Goal: Information Seeking & Learning: Learn about a topic

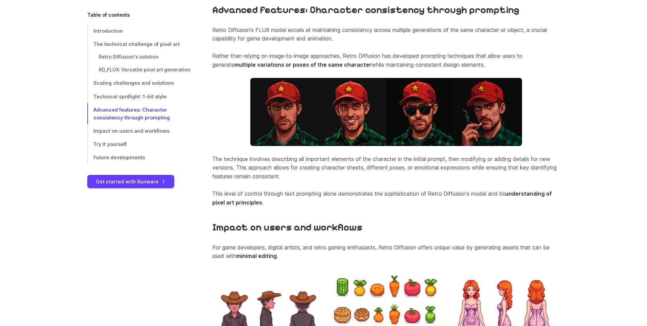
scroll to position [2141, 0]
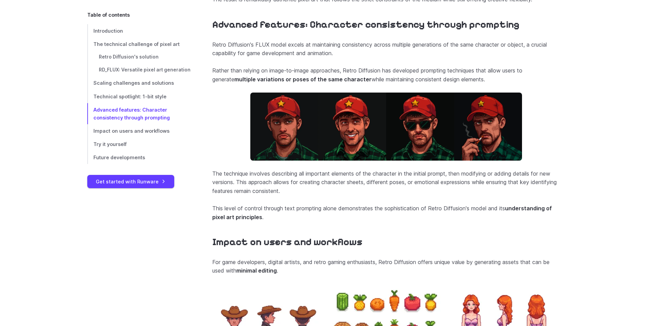
click at [499, 53] on section "Advanced features: Character consistency through prompting Retro Diffusion's FL…" at bounding box center [386, 120] width 348 height 203
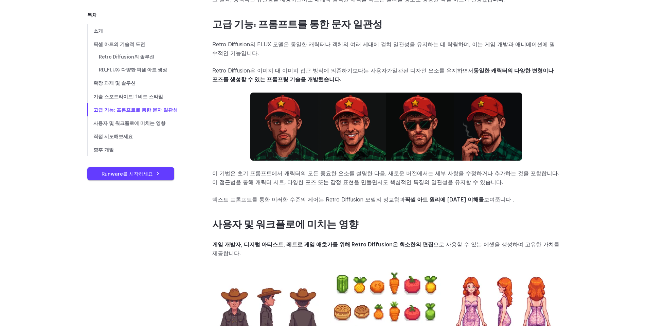
click at [550, 230] on h2 "사용자 및 워크플로에 미치는 영향" at bounding box center [386, 225] width 348 height 12
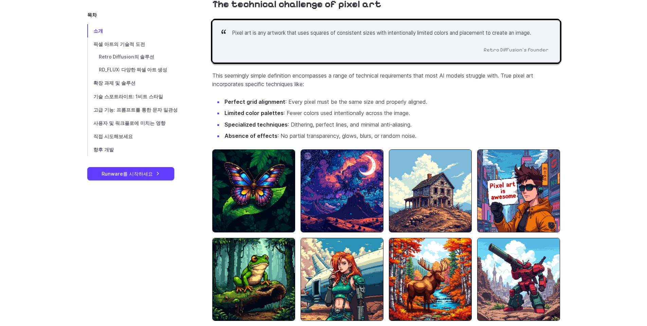
scroll to position [0, 0]
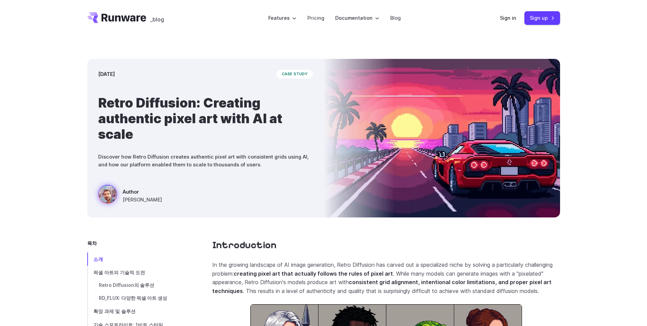
drag, startPoint x: 537, startPoint y: 237, endPoint x: 360, endPoint y: -37, distance: 326.5
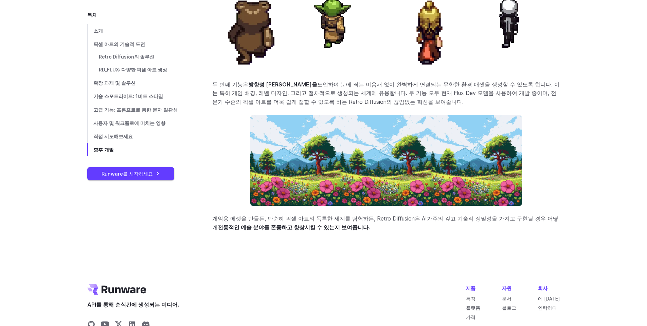
scroll to position [2685, 0]
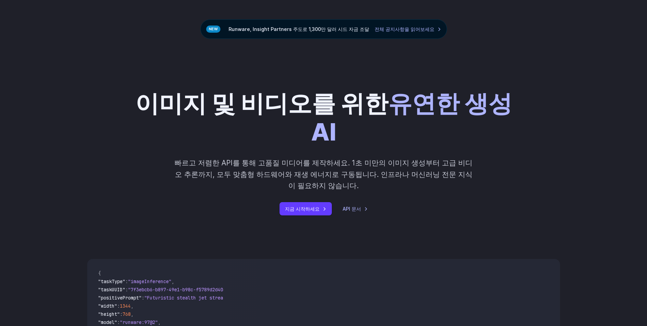
scroll to position [34, 0]
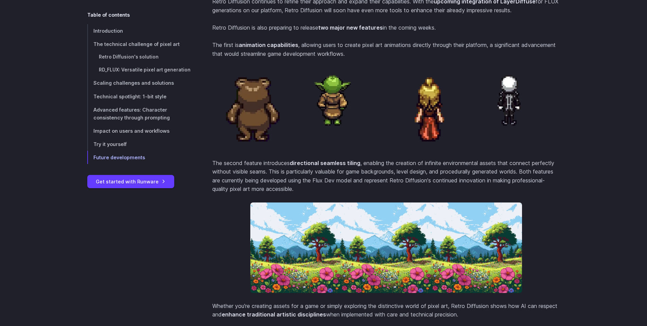
scroll to position [2757, 0]
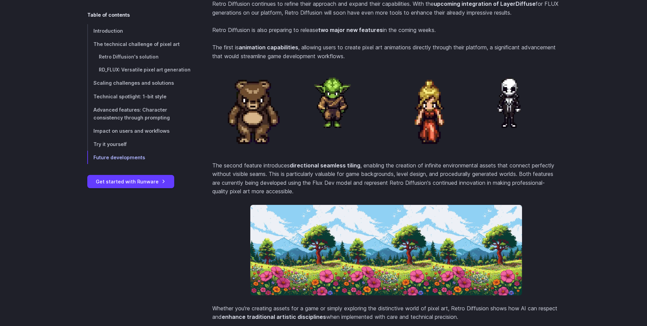
click at [313, 187] on p "The second feature introduces directional seamless tiling , enabling the creati…" at bounding box center [386, 178] width 348 height 35
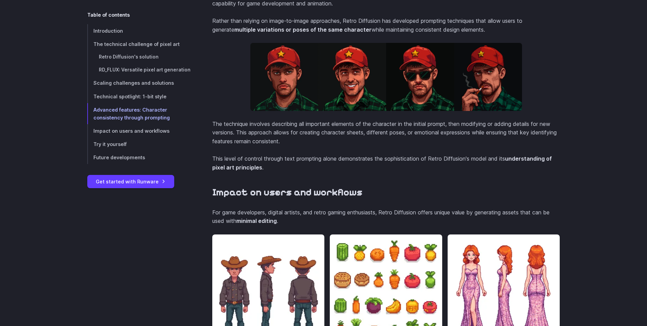
scroll to position [2214, 0]
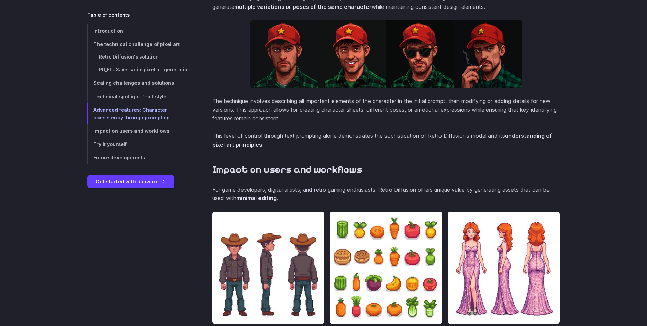
click at [335, 68] on img at bounding box center [386, 54] width 272 height 68
click at [337, 70] on img at bounding box center [386, 54] width 272 height 68
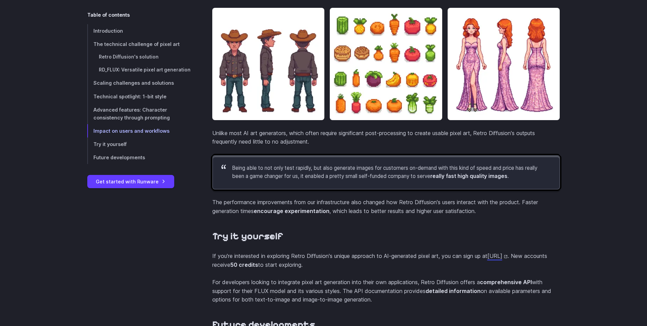
scroll to position [2417, 0]
